Goal: Information Seeking & Learning: Learn about a topic

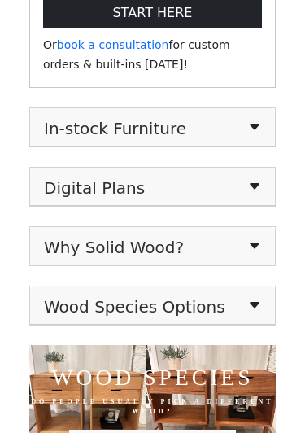
click at [255, 125] on icon at bounding box center [255, 128] width 10 height 6
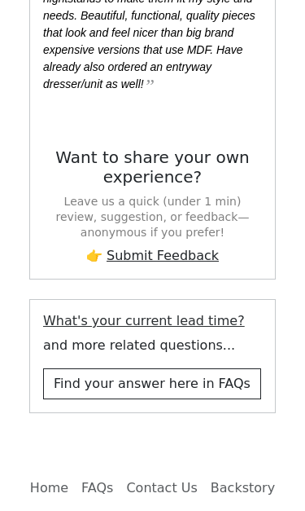
scroll to position [4510, 0]
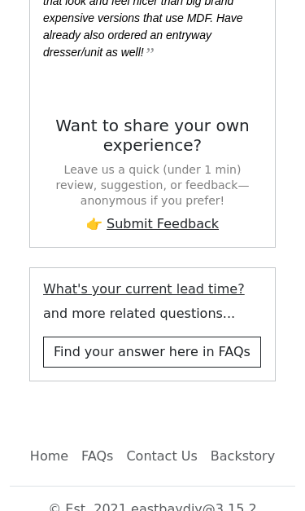
click at [240, 433] on link "Backstory" at bounding box center [242, 456] width 77 height 33
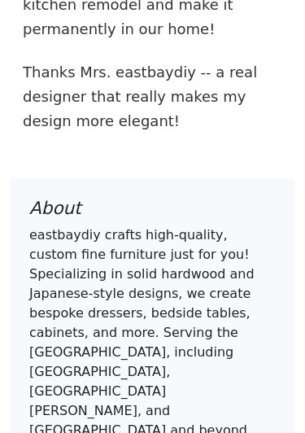
scroll to position [3004, 0]
